Goal: Task Accomplishment & Management: Use online tool/utility

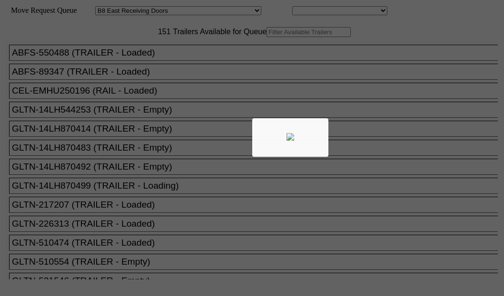
select select "536"
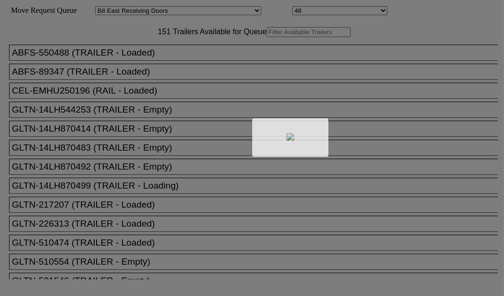
click at [149, 63] on div at bounding box center [252, 148] width 504 height 296
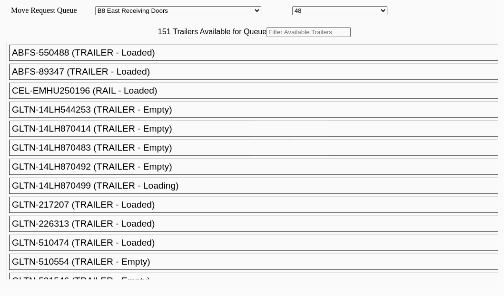
click at [149, 63] on div at bounding box center [252, 148] width 504 height 296
click at [266, 37] on input "text" at bounding box center [308, 32] width 84 height 10
paste input "CMAU5761732"
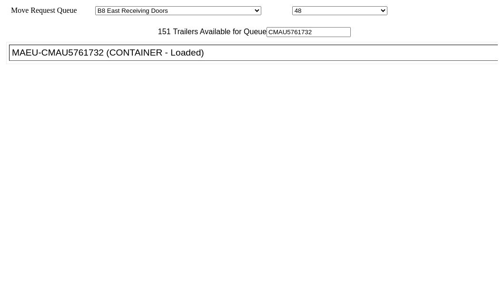
type input "CMAU5761732"
click at [77, 58] on div "MAEU-CMAU5761732 (CONTAINER - Loaded)" at bounding box center [257, 53] width 491 height 10
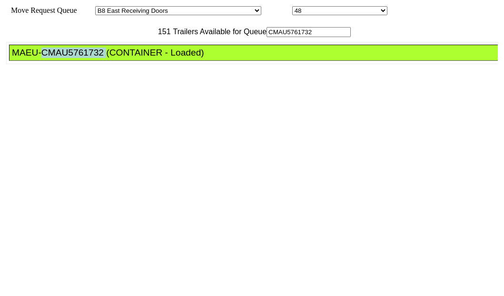
click at [77, 58] on div "MAEU-CMAU5761732 (CONTAINER - Loaded)" at bounding box center [257, 53] width 491 height 10
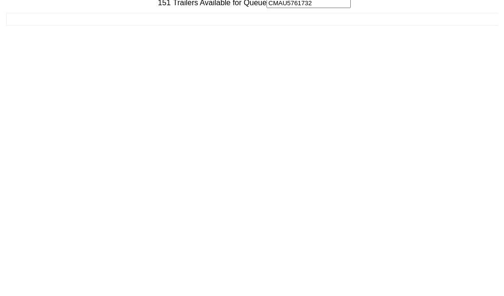
scroll to position [38, 0]
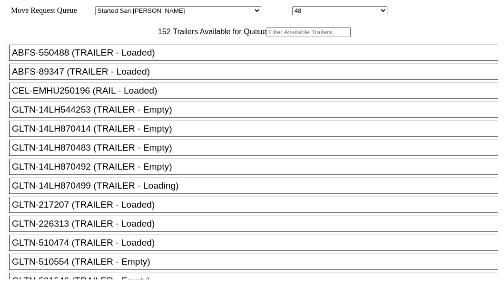
click at [266, 37] on input "text" at bounding box center [308, 32] width 84 height 10
paste input "TCNU3543157"
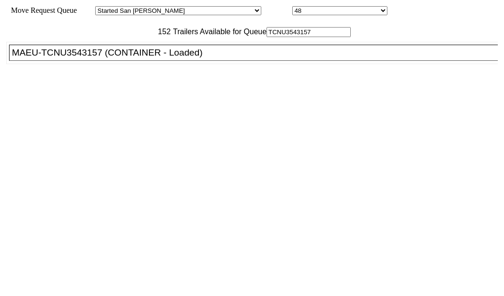
type input "TCNU3543157"
click at [81, 58] on div "MAEU-TCNU3543157 (CONTAINER - Loaded)" at bounding box center [257, 53] width 491 height 10
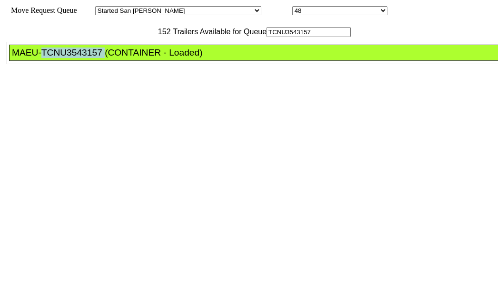
click at [81, 58] on div "MAEU-TCNU3543157 (CONTAINER - Loaded)" at bounding box center [257, 53] width 491 height 10
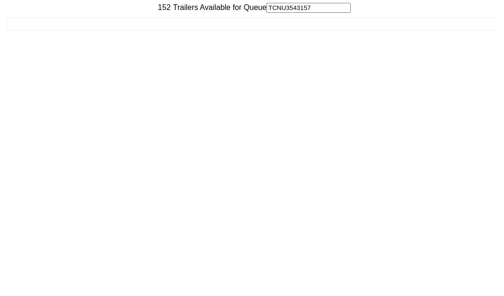
scroll to position [38, 0]
